Goal: Task Accomplishment & Management: Use online tool/utility

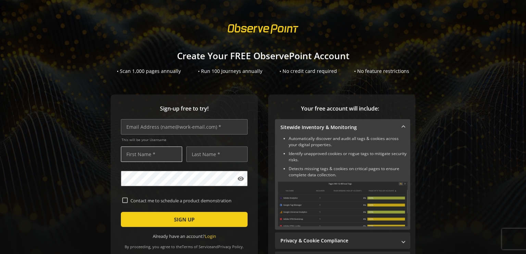
click at [158, 155] on input "text" at bounding box center [151, 154] width 61 height 15
type input "[PERSON_NAME]"
type input "[EMAIL_ADDRESS][DOMAIN_NAME]"
type input "[PERSON_NAME]"
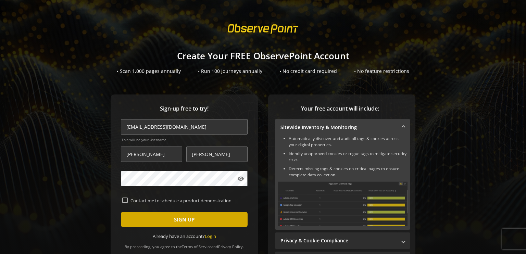
click at [175, 218] on span "SIGN UP" at bounding box center [184, 219] width 21 height 12
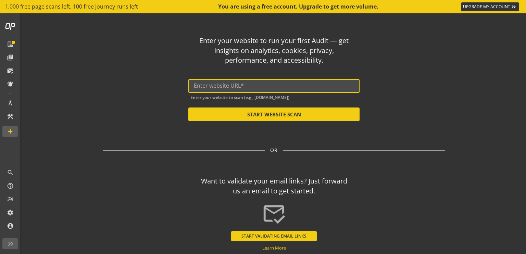
click at [245, 86] on input "text" at bounding box center [274, 86] width 160 height 7
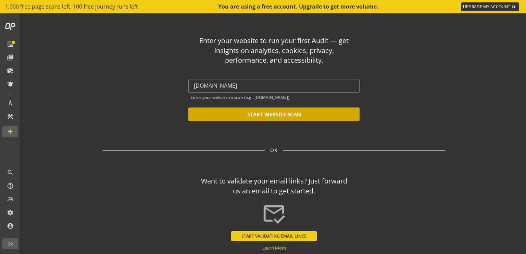
click at [274, 112] on button "START WEBSITE SCAN" at bounding box center [273, 115] width 171 height 14
type input "[URL][DOMAIN_NAME]"
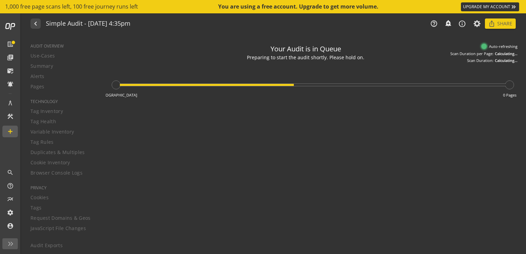
type textarea "Notes can include: -a description of what this audit is validating -changes in …"
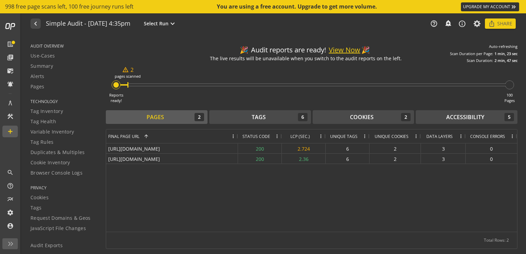
click at [199, 30] on div "navigate_before Simple Audit - [DATE] 4:35pm Select Run expand_more help_outlin…" at bounding box center [274, 23] width 504 height 21
click at [186, 46] on div "🎉 Audit reports are ready! View Now 🎉 The live results will be unavailable when…" at bounding box center [312, 51] width 412 height 23
drag, startPoint x: 186, startPoint y: 46, endPoint x: 182, endPoint y: 67, distance: 21.8
click at [182, 67] on audit-live-results-progress-bar "🎉 Audit reports are ready! View Now 🎉 The live results will be unavailable when…" at bounding box center [312, 71] width 412 height 63
click at [197, 42] on div "🎉 Audit reports are ready! View Now 🎉 The live results will be unavailable when…" at bounding box center [312, 51] width 412 height 23
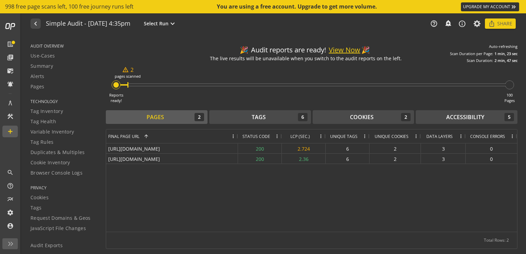
click at [204, 85] on div at bounding box center [317, 85] width 378 height 3
click at [176, 115] on div "Pages 2" at bounding box center [156, 117] width 95 height 8
click at [39, 64] on span "Summary" at bounding box center [41, 66] width 23 height 7
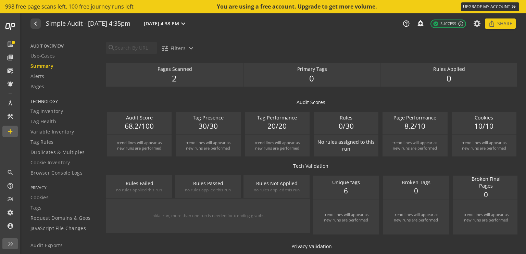
click at [234, 41] on audit-report-filter-bar "search tune Filters expand_more" at bounding box center [316, 46] width 420 height 23
click at [390, 54] on div "search tune Filters expand_more" at bounding box center [315, 50] width 422 height 16
